Goal: Navigation & Orientation: Find specific page/section

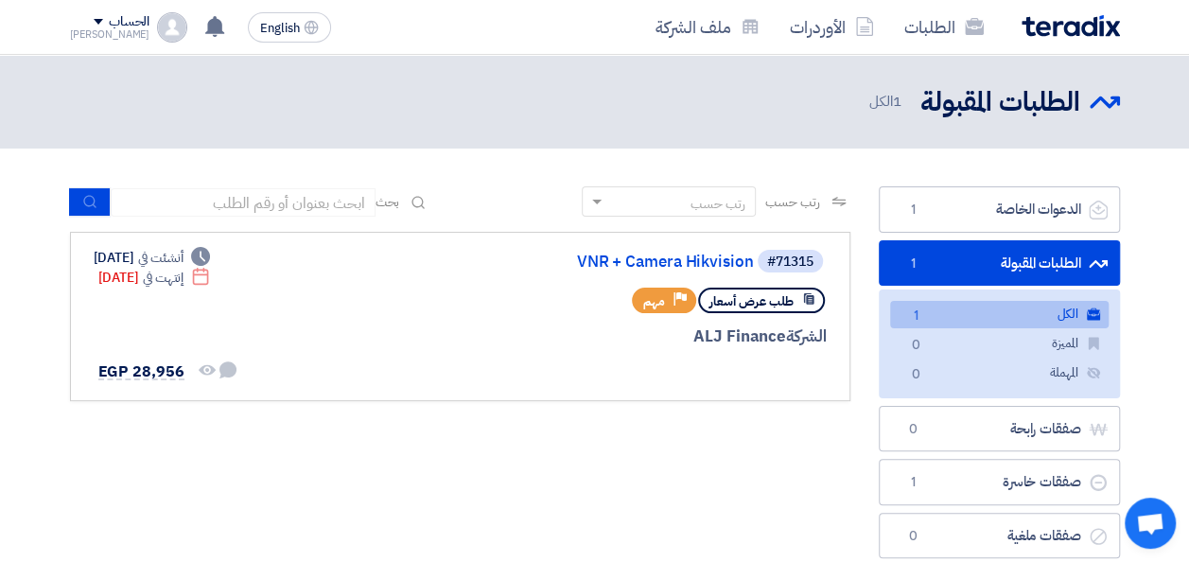
click at [1054, 33] on img at bounding box center [1070, 26] width 98 height 22
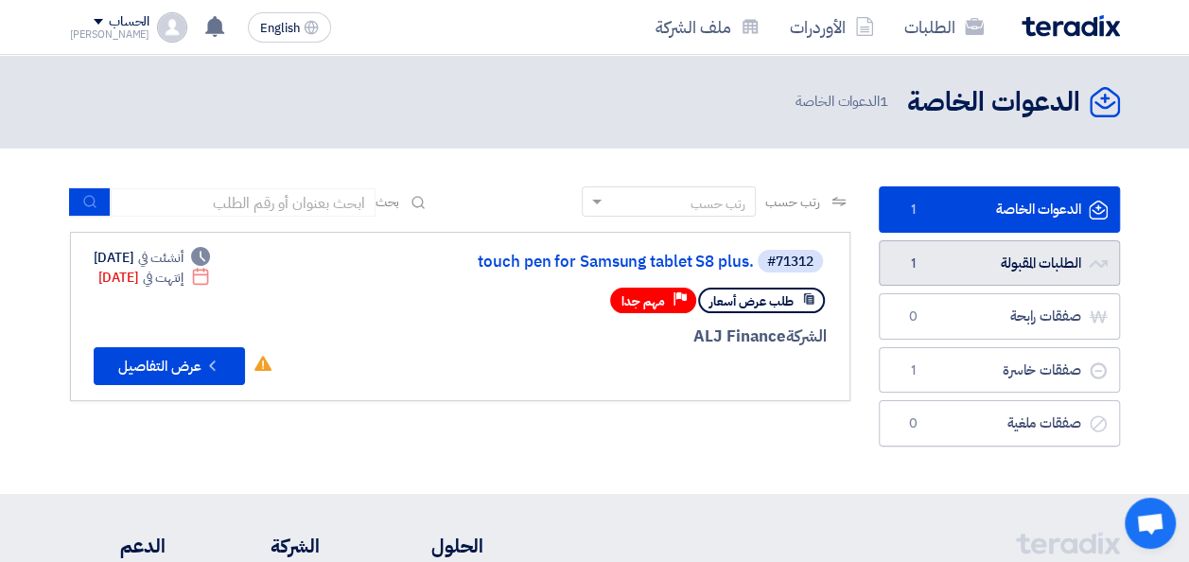
click at [1006, 274] on link "الطلبات المقبولة الطلبات المقبولة 1" at bounding box center [999, 263] width 241 height 46
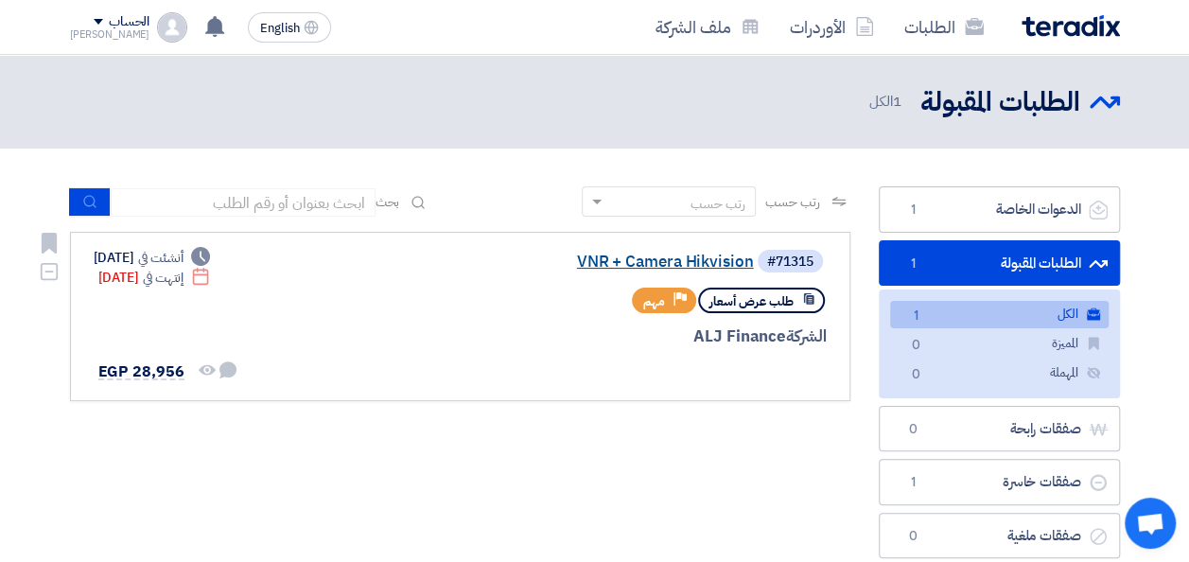
click at [671, 258] on link "VNR + Camera Hikvision" at bounding box center [564, 261] width 378 height 17
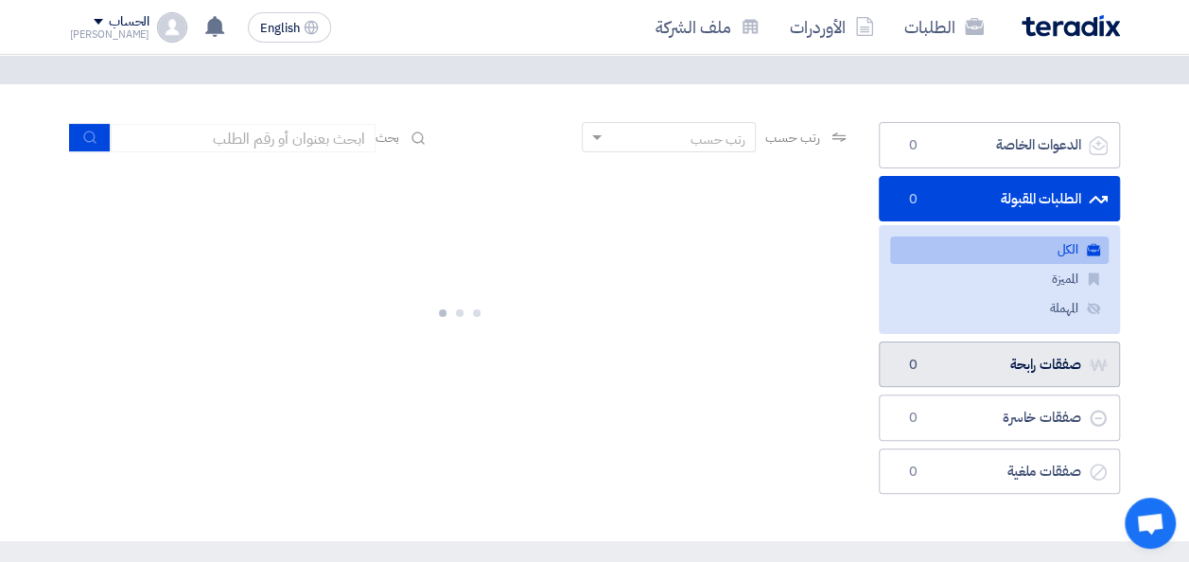
scroll to position [95, 0]
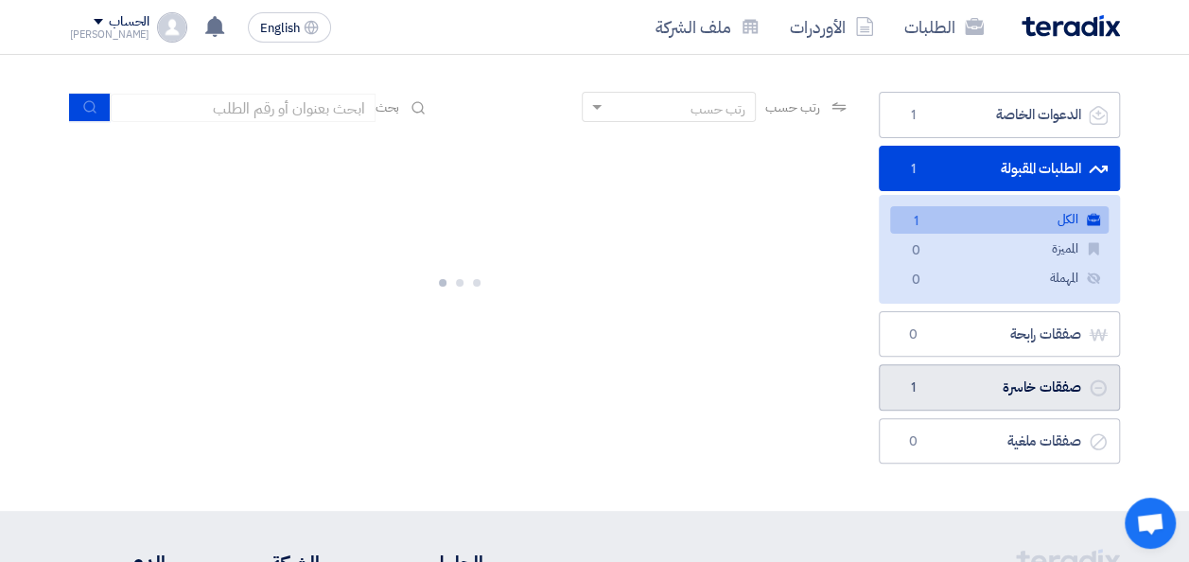
click at [1019, 381] on link "صفقات خاسرة صفقات خاسرة 1" at bounding box center [999, 387] width 241 height 46
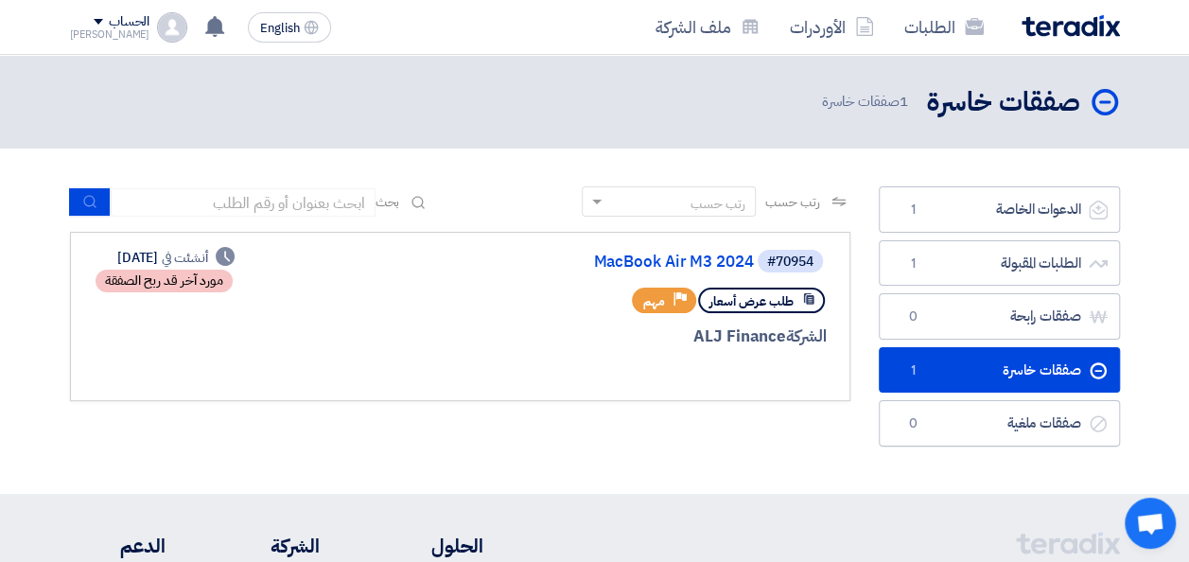
click at [661, 257] on link "MacBook Air M3 2024" at bounding box center [564, 261] width 378 height 17
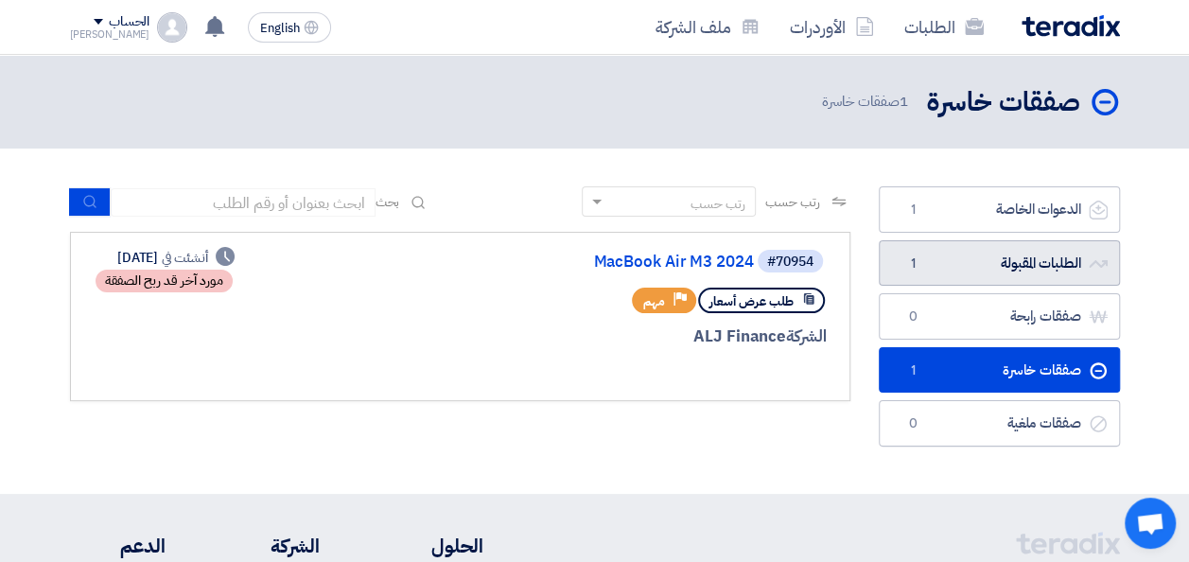
click at [958, 277] on link "الطلبات المقبولة الطلبات المقبولة 1" at bounding box center [999, 263] width 241 height 46
